Goal: Information Seeking & Learning: Learn about a topic

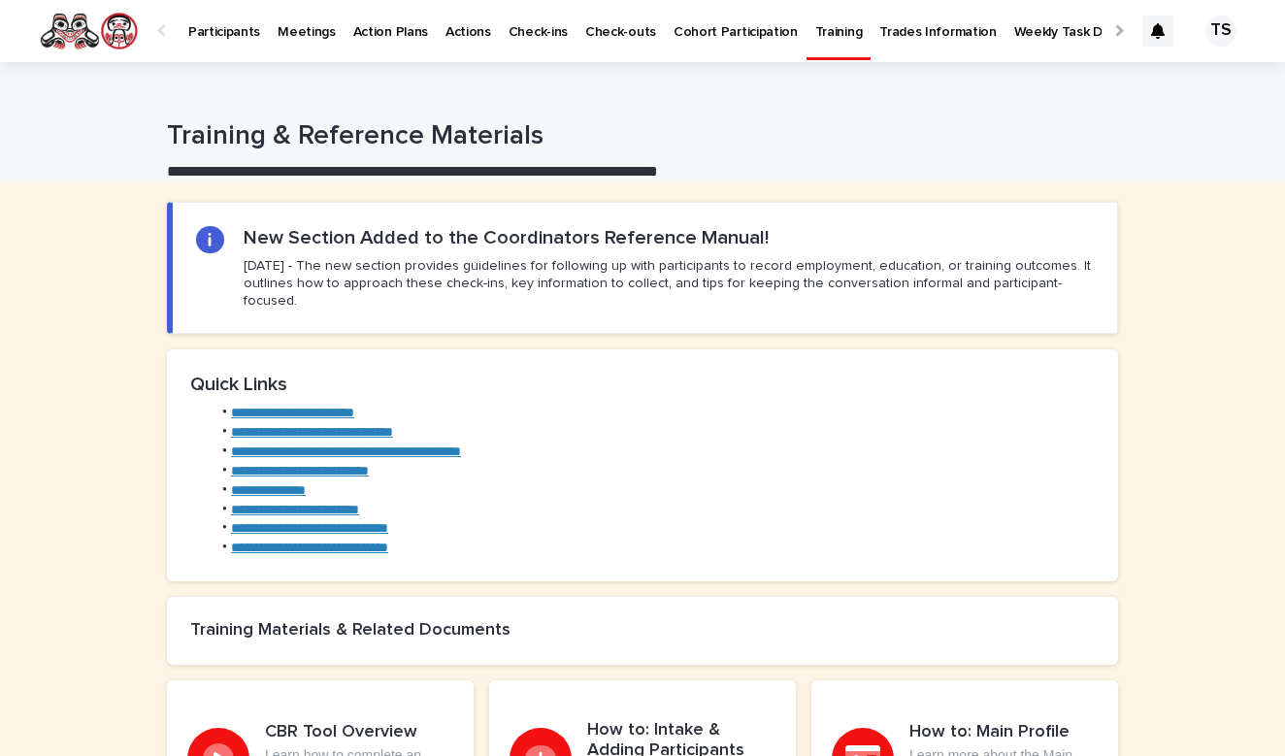
click at [207, 35] on p "Participants" at bounding box center [224, 20] width 72 height 41
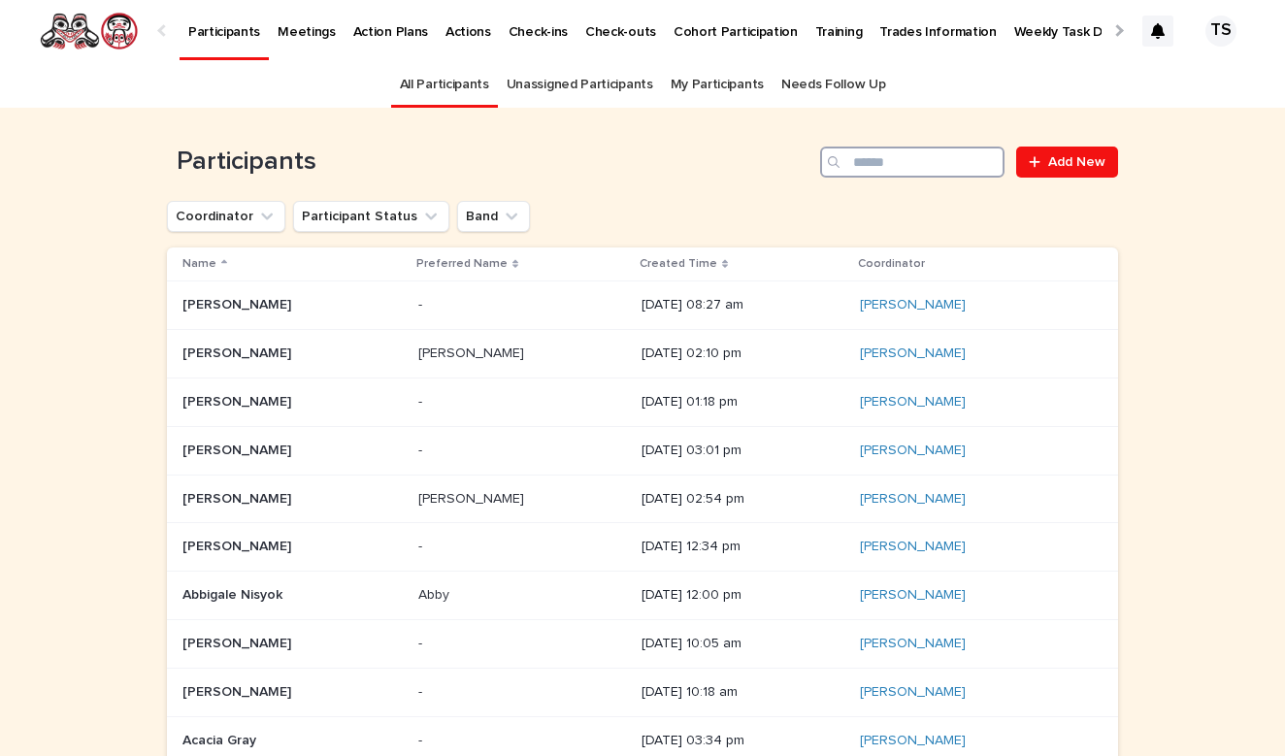
click at [868, 162] on input "Search" at bounding box center [912, 162] width 184 height 31
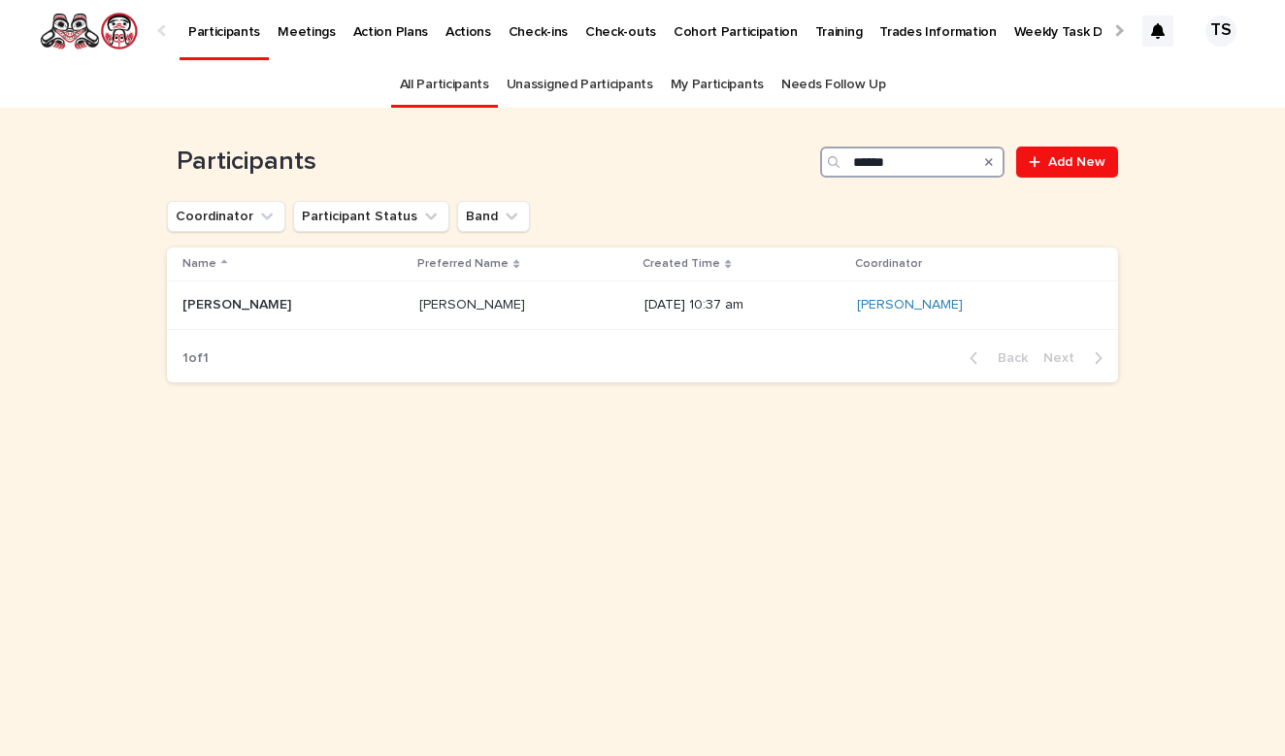
type input "******"
drag, startPoint x: 868, startPoint y: 199, endPoint x: 288, endPoint y: 304, distance: 588.7
click at [288, 304] on p at bounding box center [292, 305] width 221 height 16
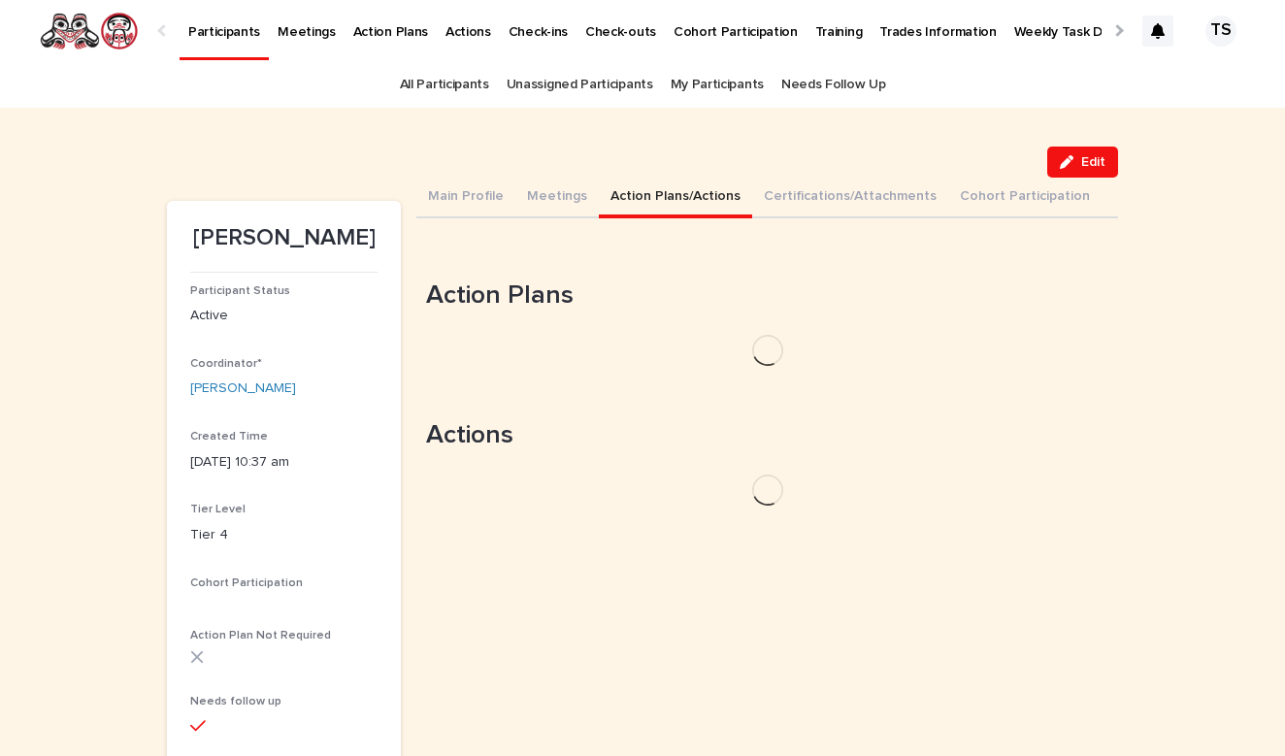
click at [648, 193] on button "Action Plans/Actions" at bounding box center [675, 198] width 153 height 41
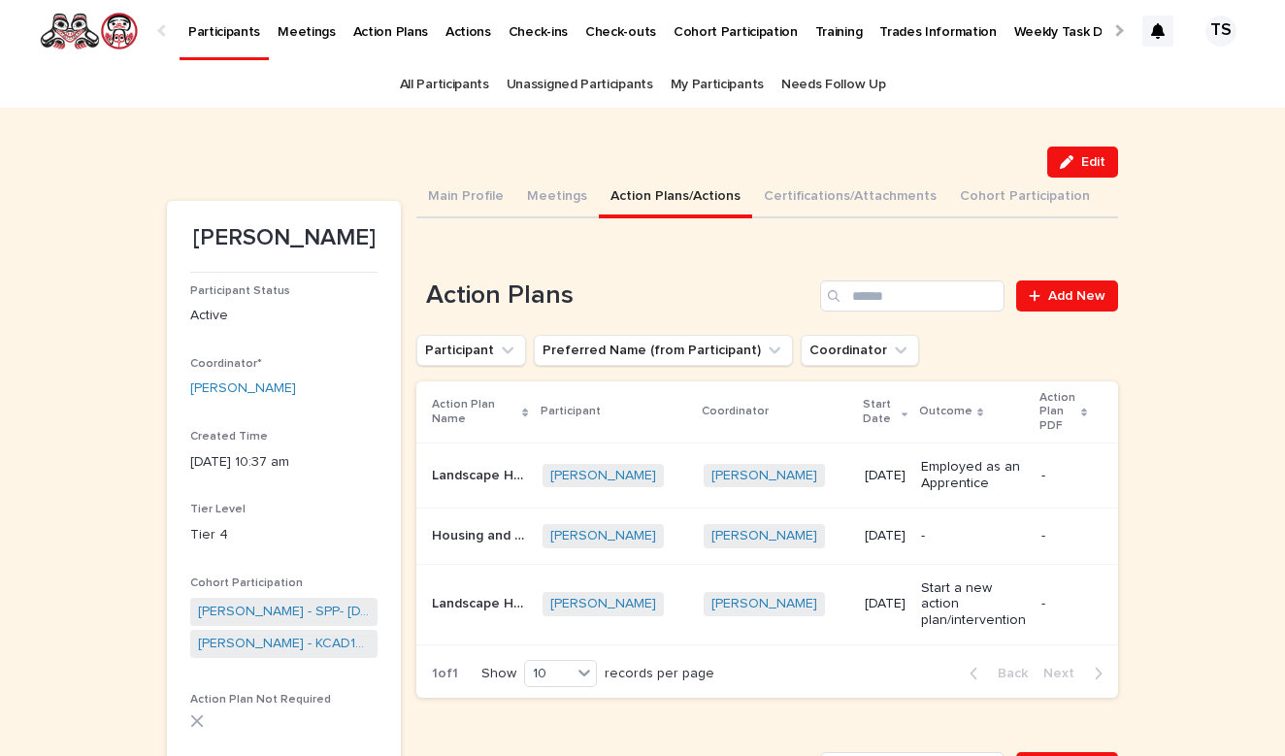
click at [934, 543] on div "-" at bounding box center [973, 536] width 105 height 32
click at [967, 528] on p "-" at bounding box center [973, 536] width 105 height 16
click at [1026, 478] on p "Employed as an Apprentice" at bounding box center [973, 475] width 105 height 33
click at [948, 536] on p "-" at bounding box center [973, 536] width 105 height 16
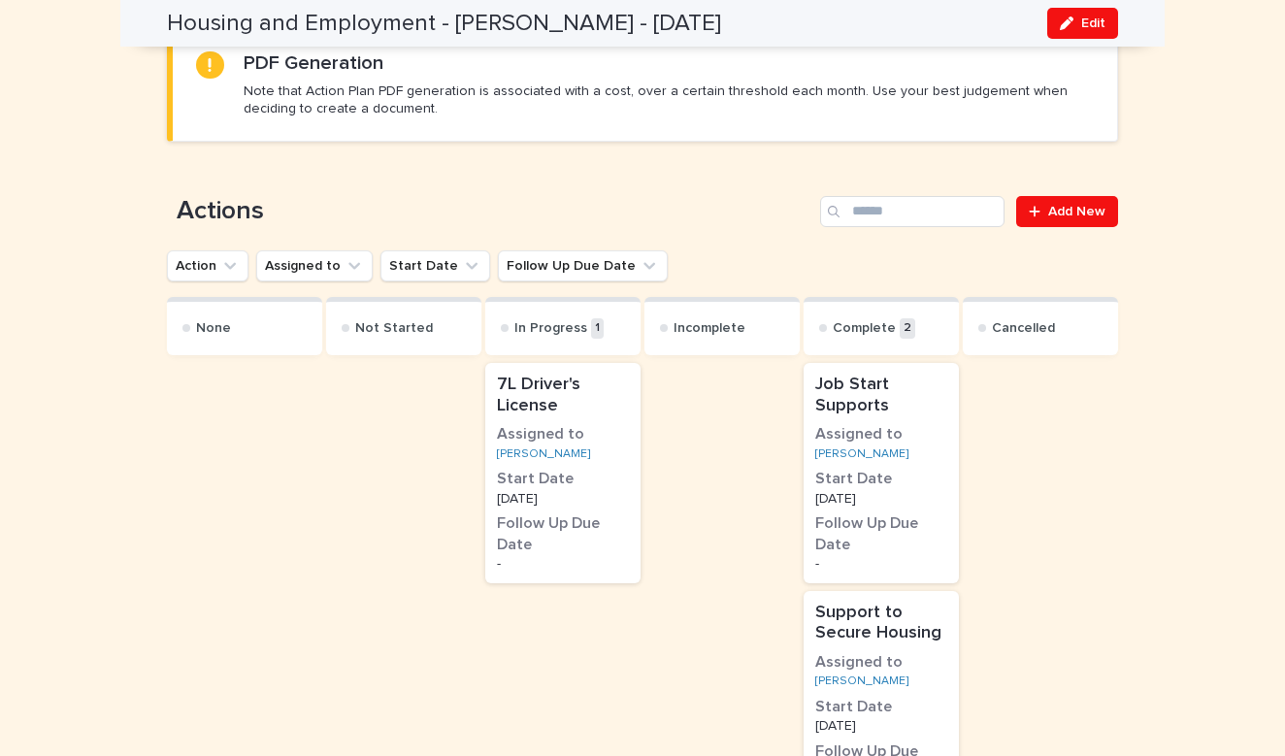
scroll to position [938, 0]
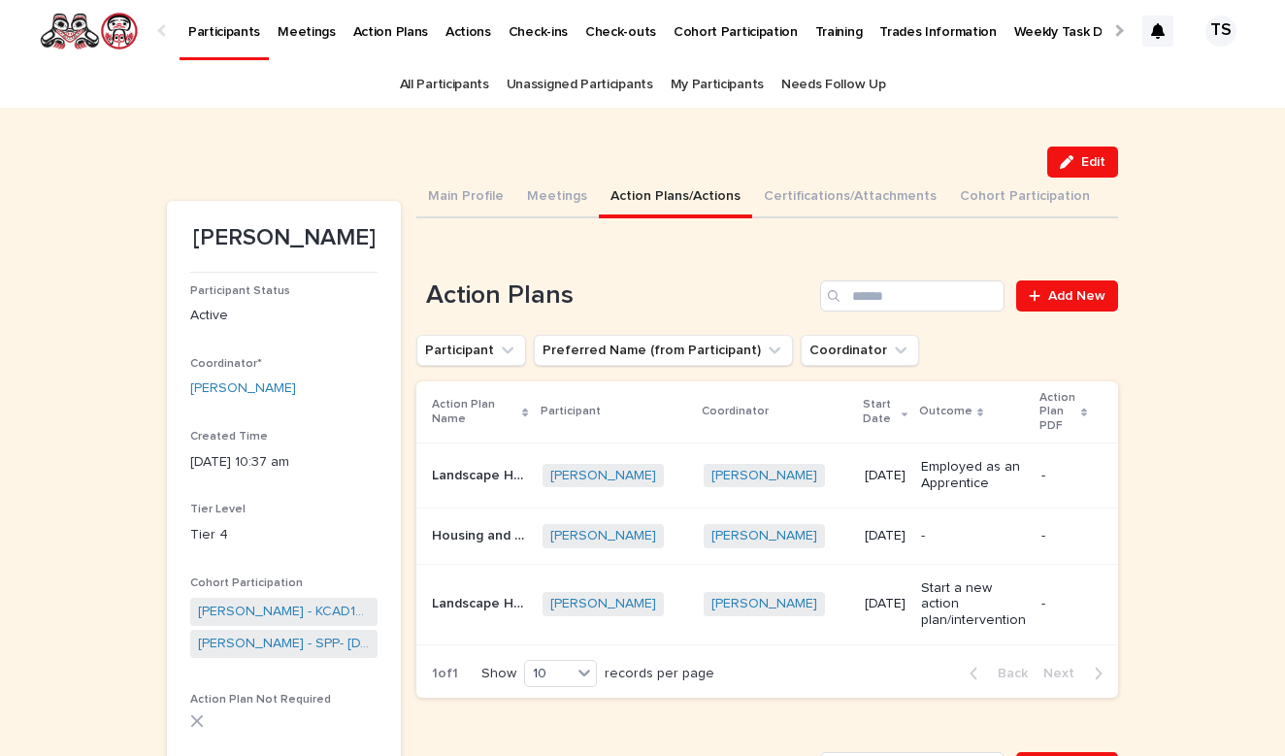
click at [1042, 527] on td "-" at bounding box center [1075, 536] width 84 height 56
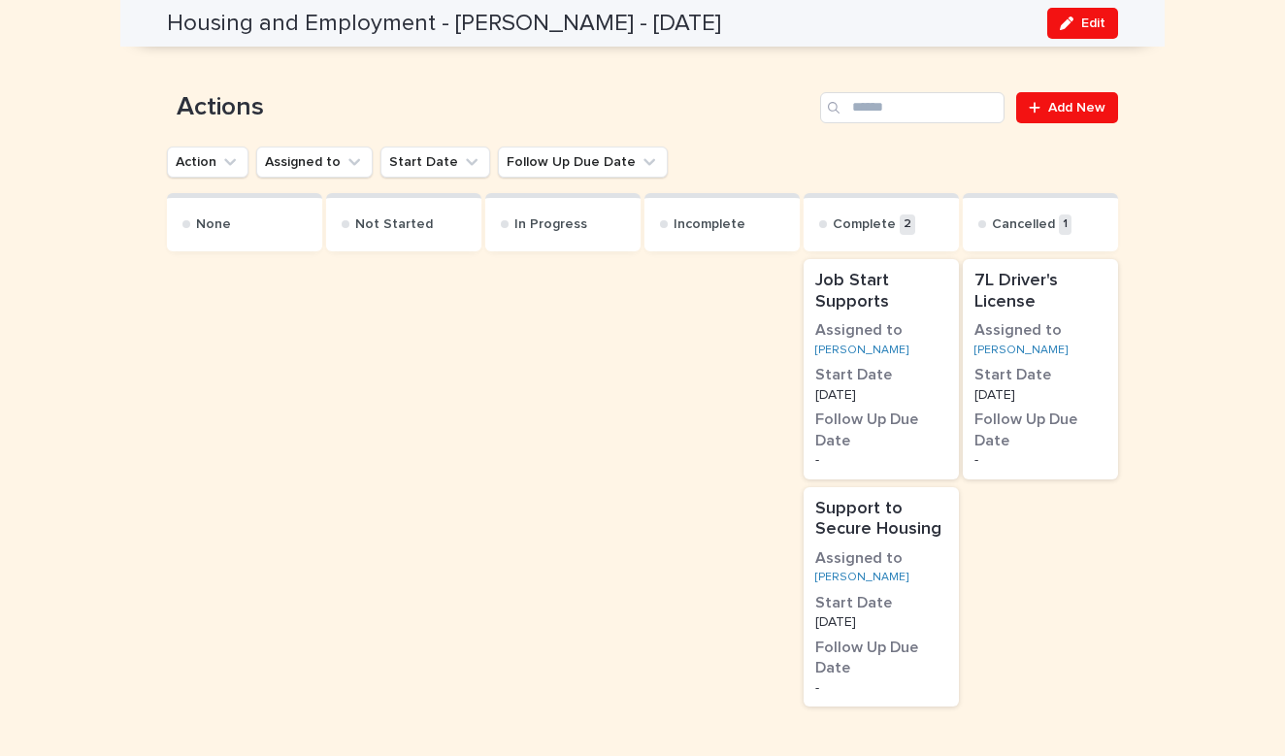
scroll to position [1032, 0]
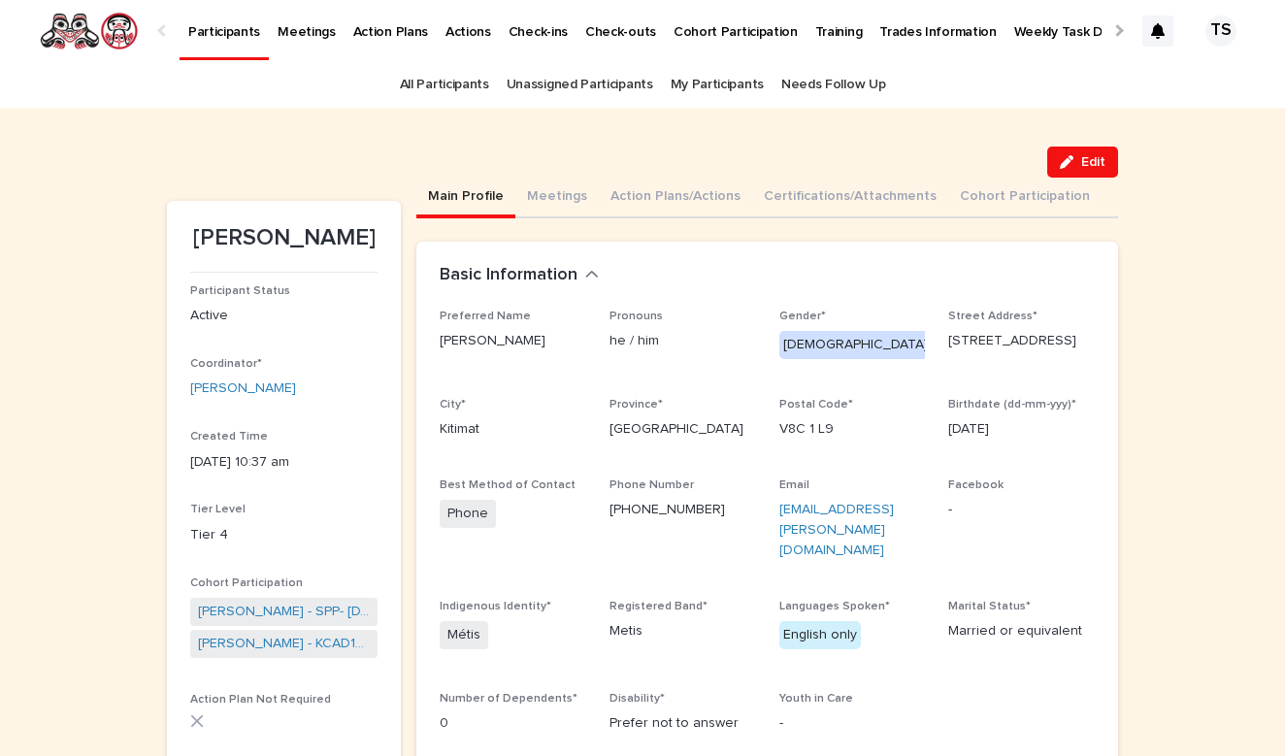
click at [487, 210] on button "Main Profile" at bounding box center [465, 198] width 99 height 41
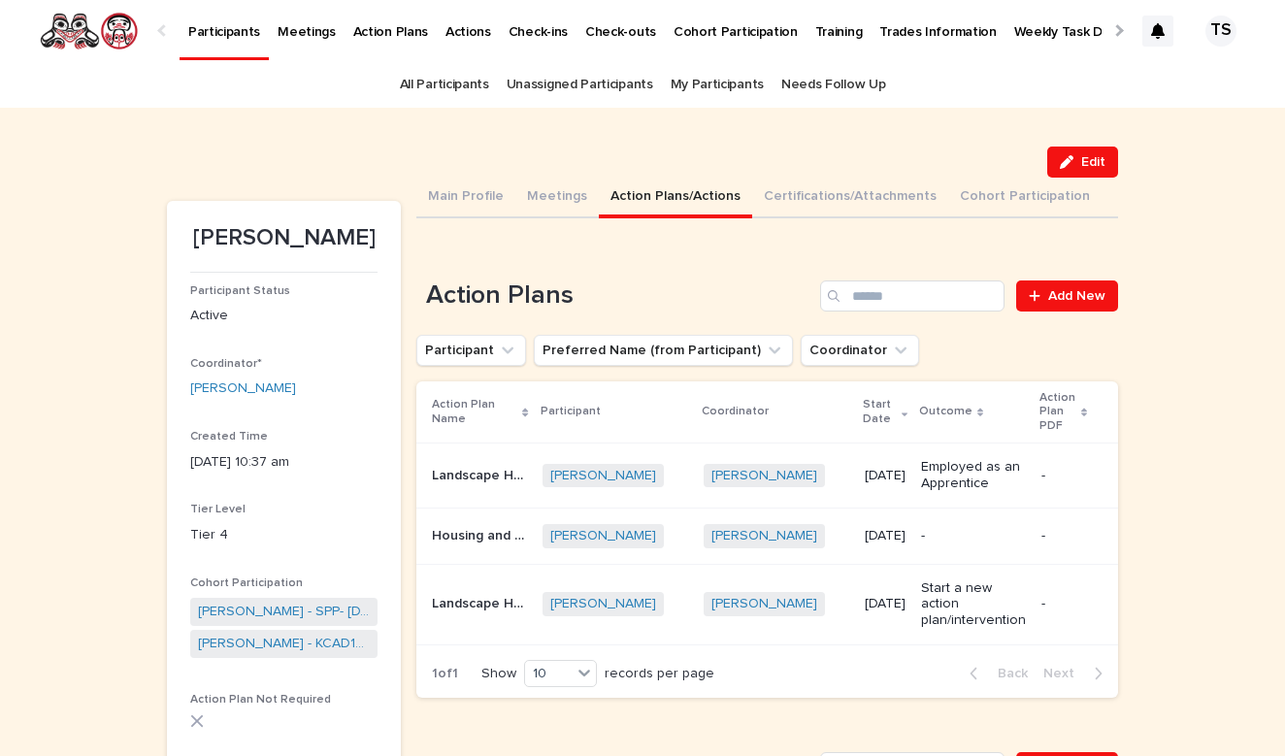
click at [703, 201] on button "Action Plans/Actions" at bounding box center [675, 198] width 153 height 41
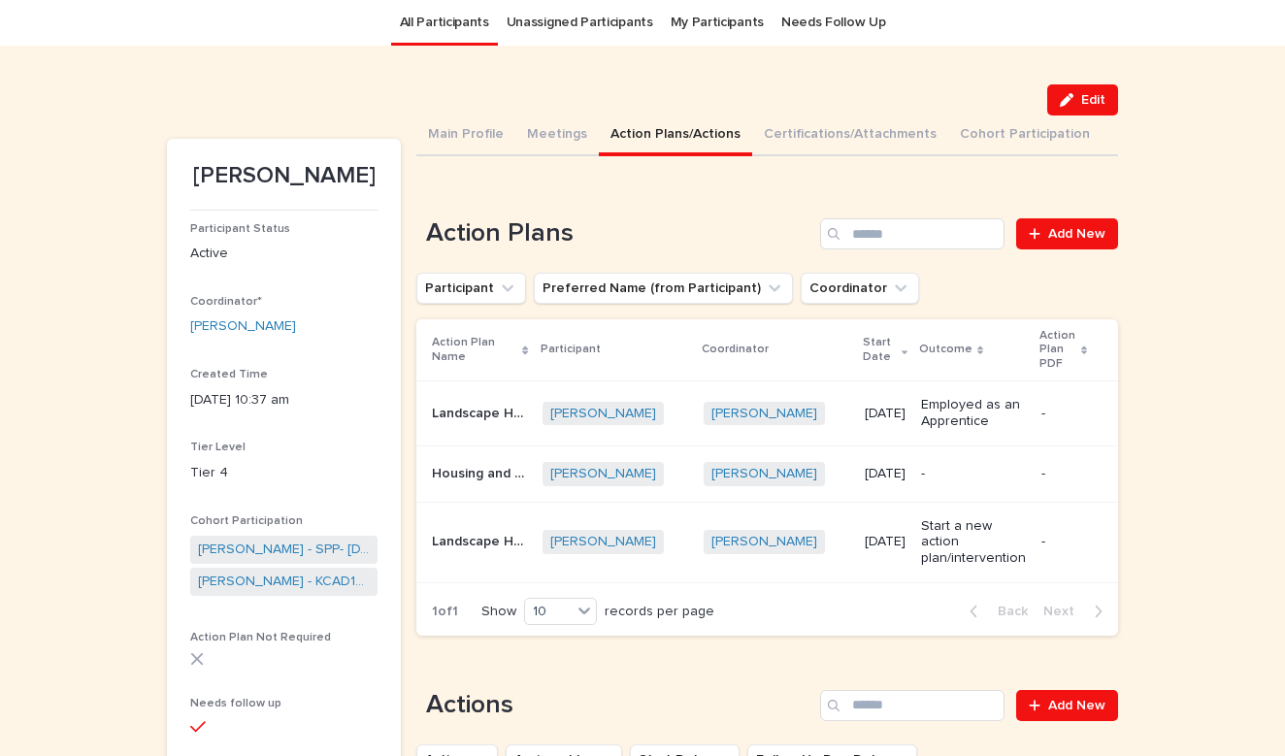
click at [29, 0] on div "All Participants Unassigned Participants My Participants Needs Follow Up" at bounding box center [642, 23] width 1285 height 46
